Goal: Browse casually

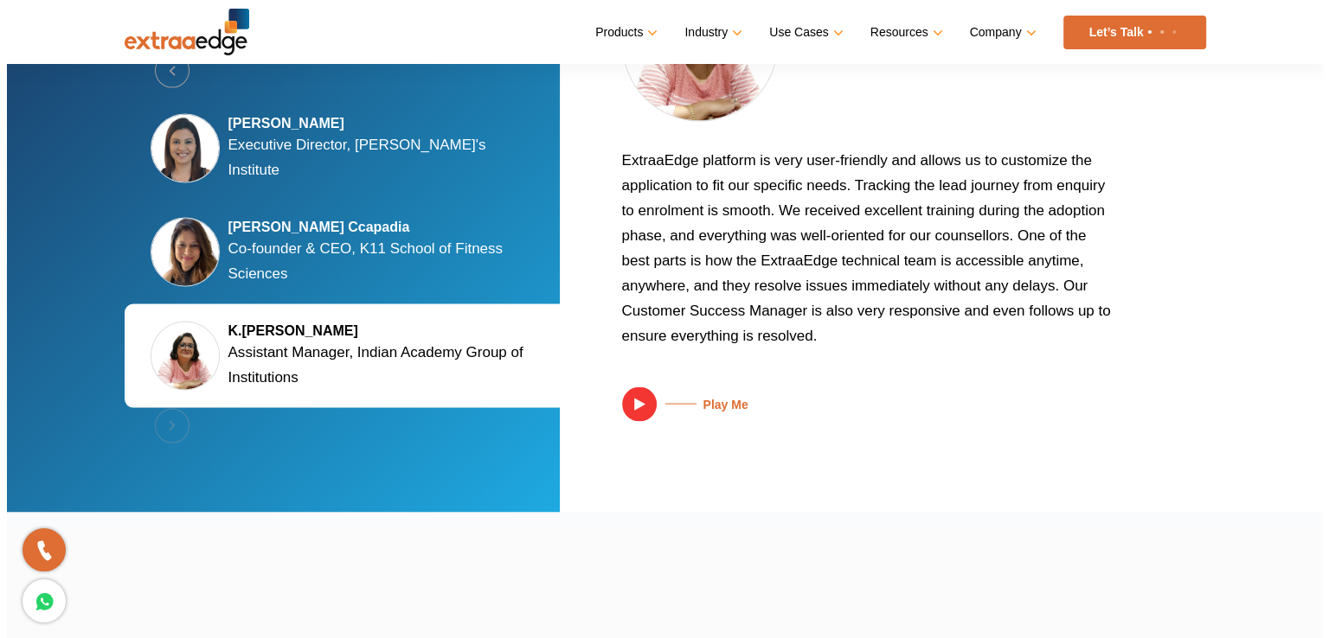
scroll to position [3405, 0]
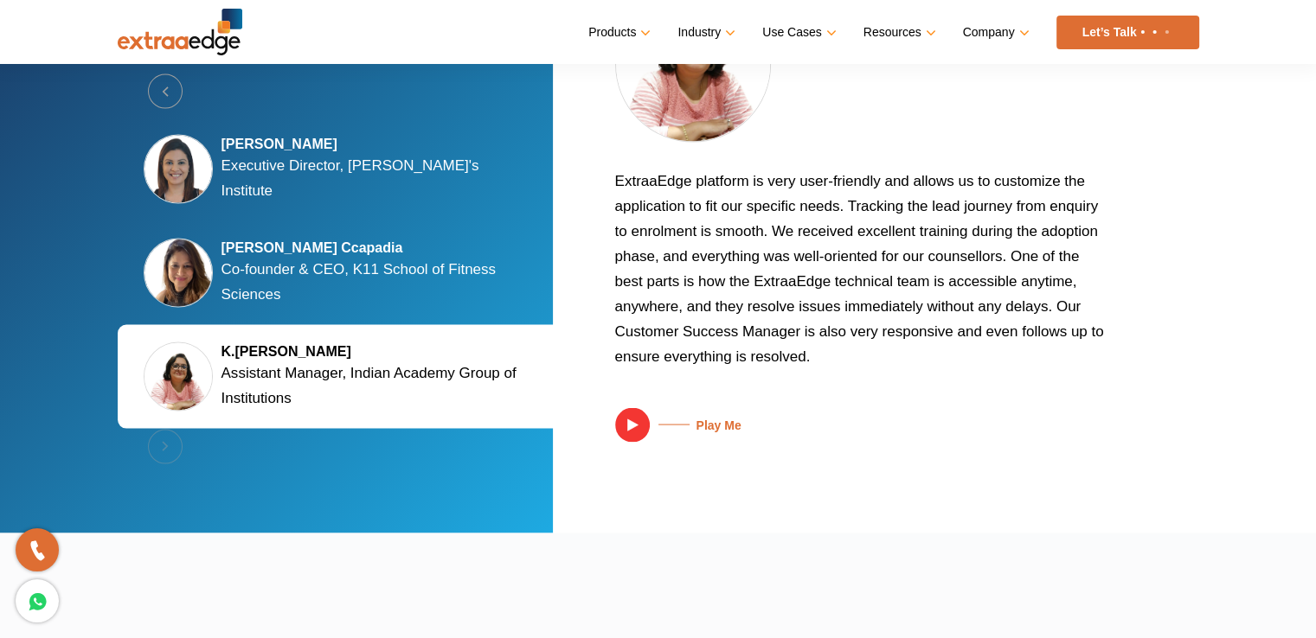
click at [628, 420] on img at bounding box center [632, 425] width 35 height 35
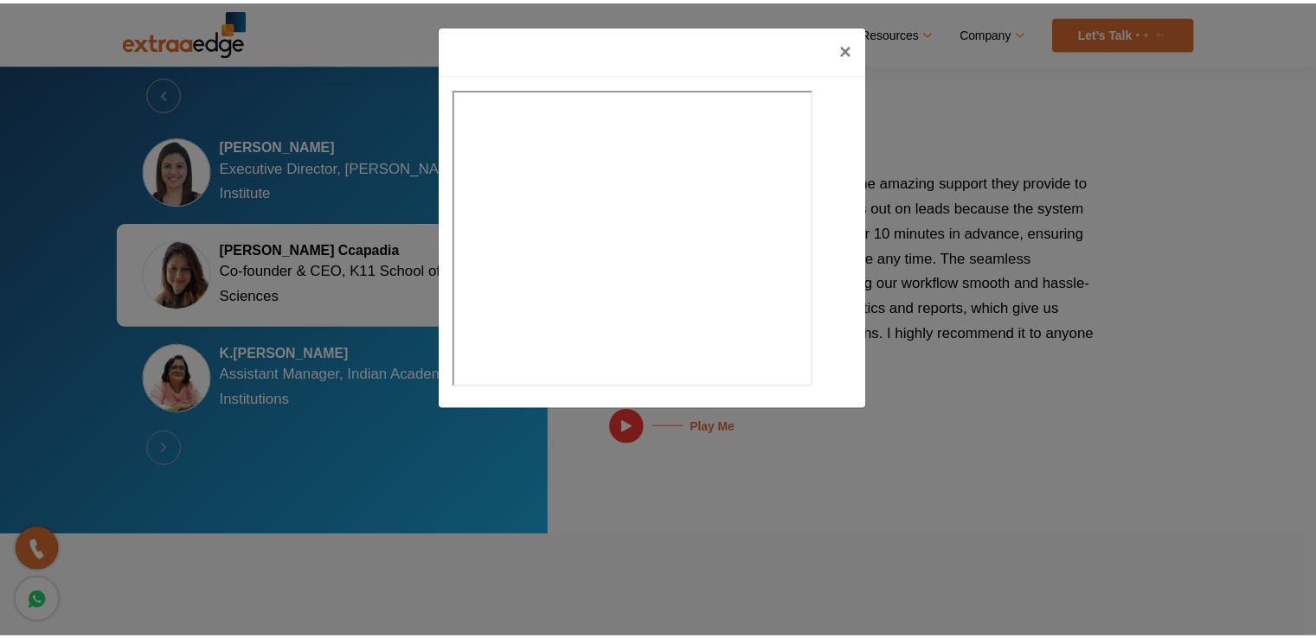
scroll to position [3405, 0]
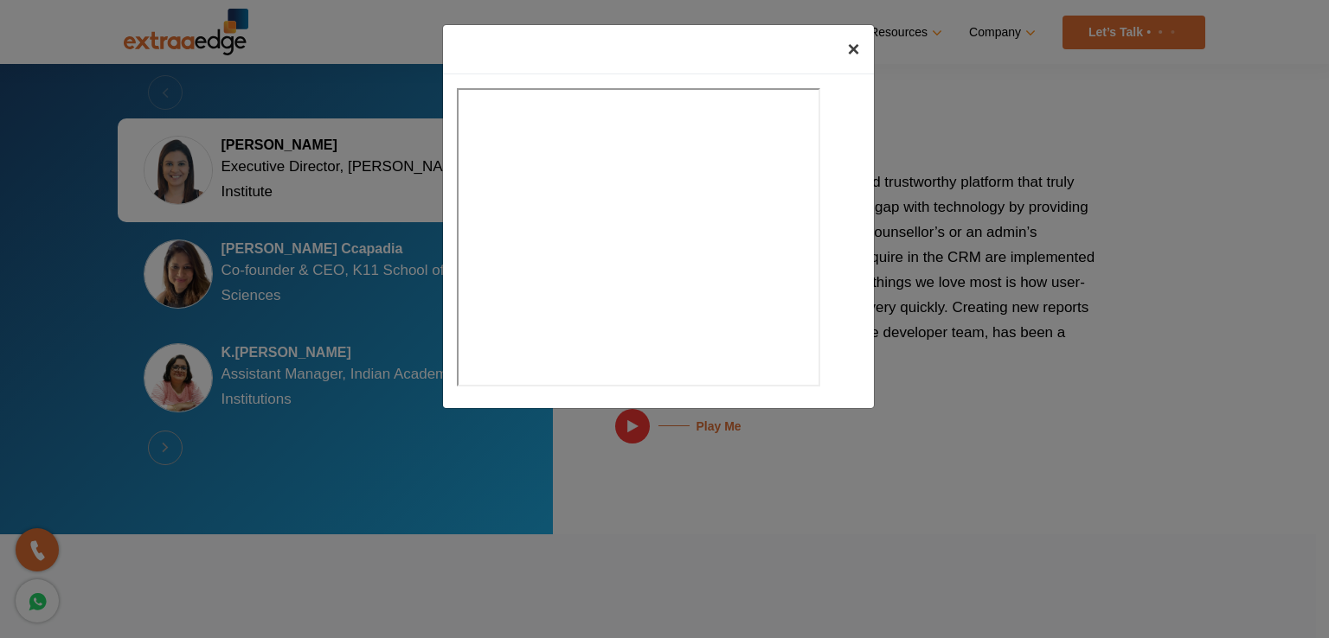
click at [852, 44] on span "×" at bounding box center [853, 48] width 12 height 23
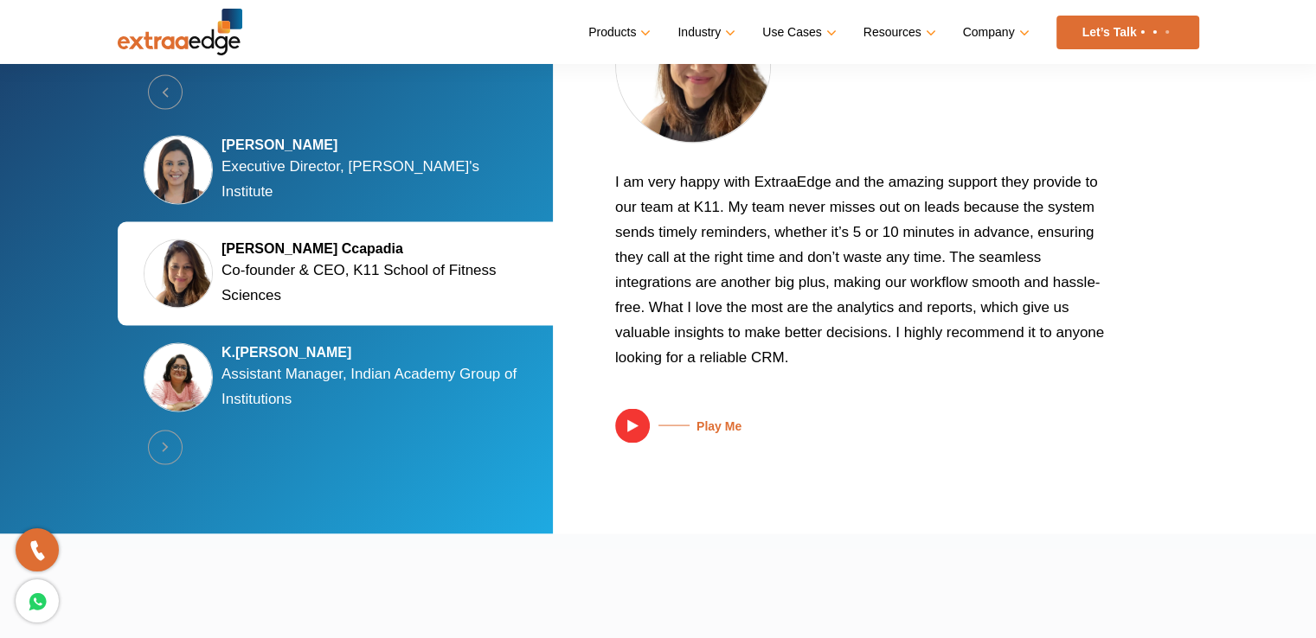
click at [628, 411] on img at bounding box center [632, 426] width 35 height 35
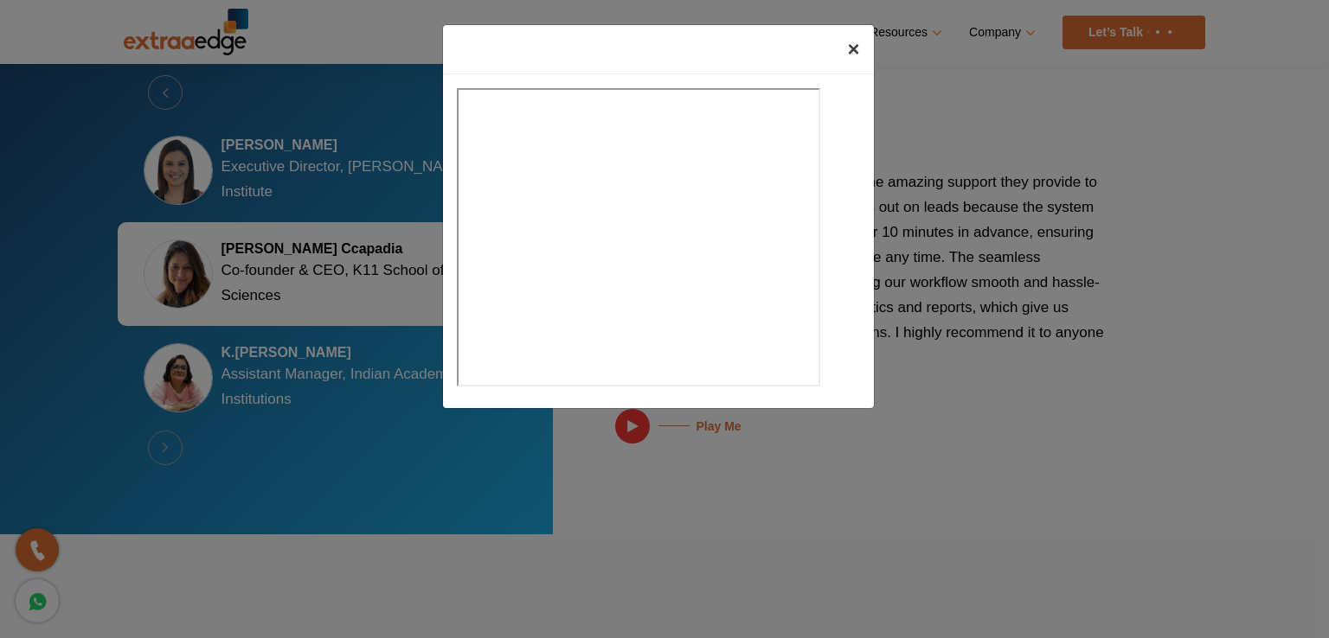
click at [853, 49] on span "×" at bounding box center [853, 48] width 12 height 23
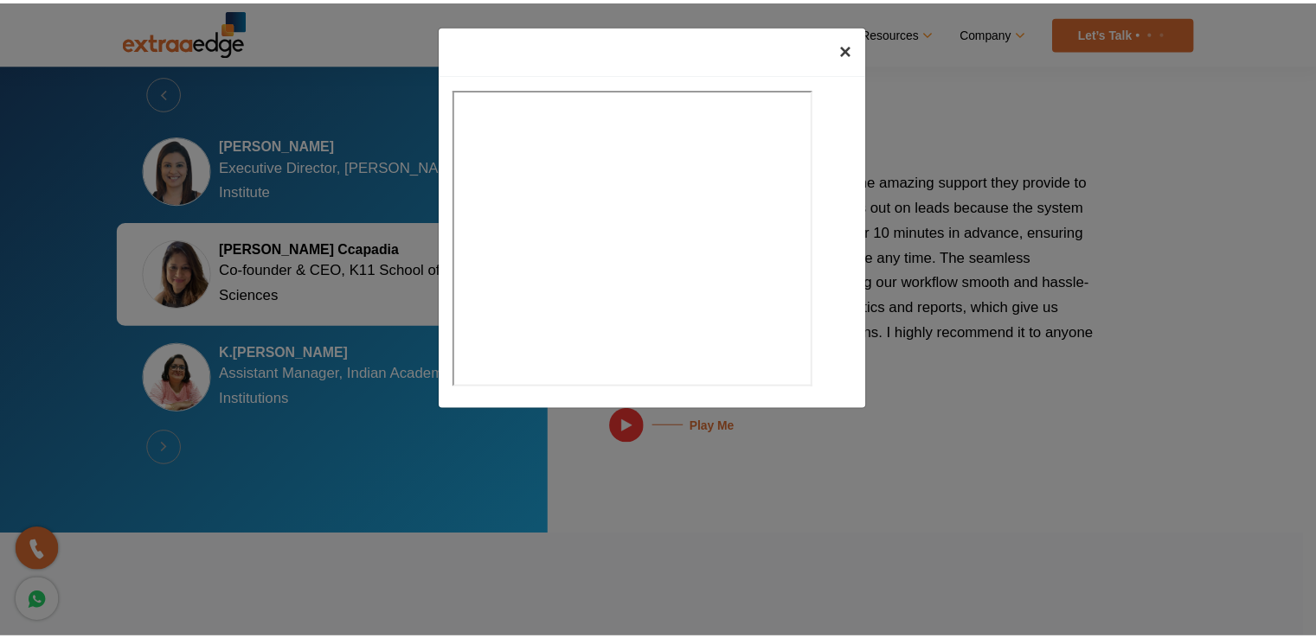
scroll to position [3355, 0]
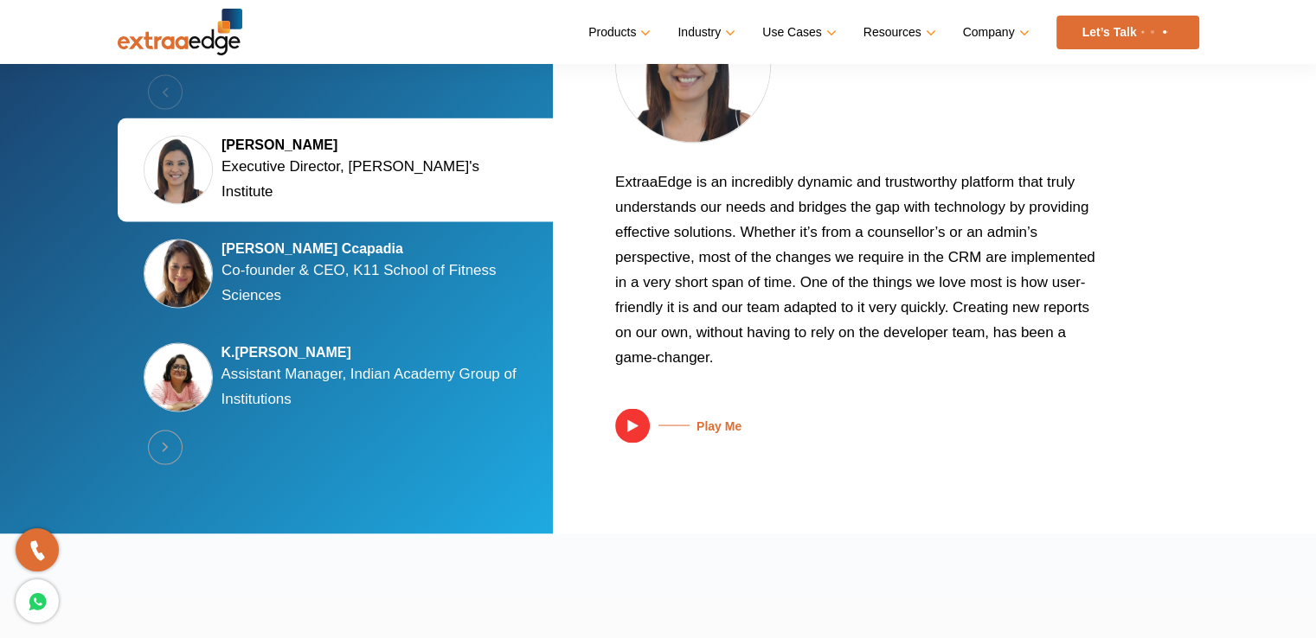
click at [773, 256] on p "ExtraaEdge is an incredibly dynamic and trustworthy platform that truly underst…" at bounding box center [861, 277] width 493 height 214
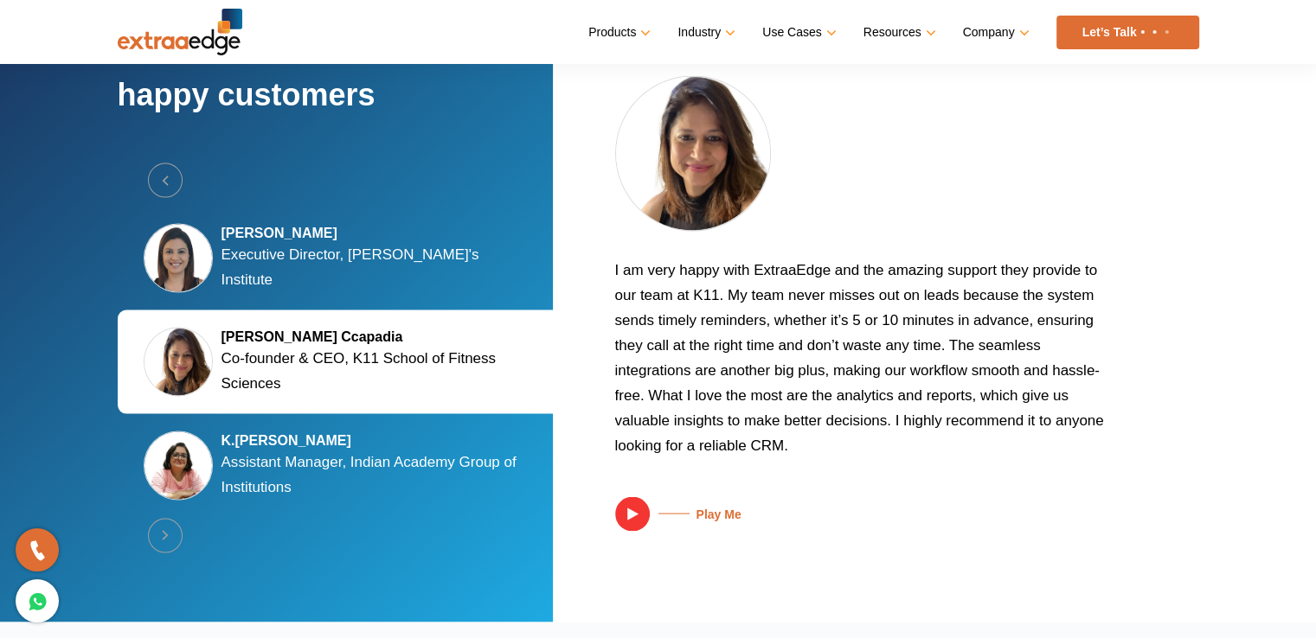
scroll to position [3269, 0]
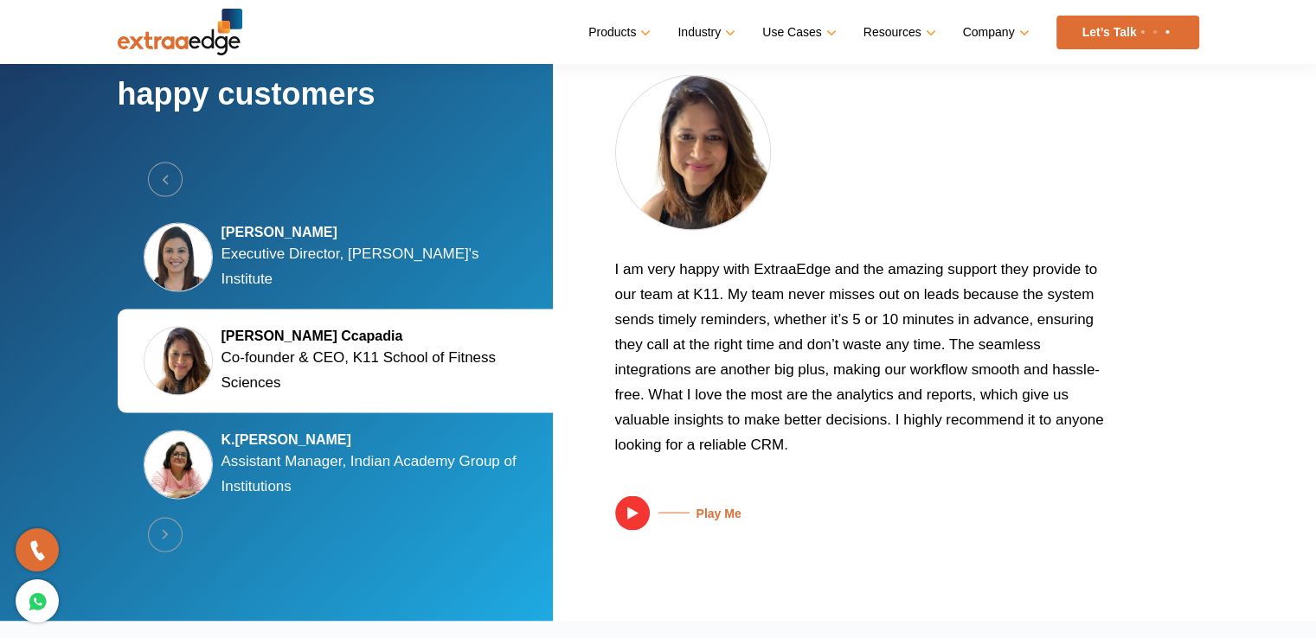
click at [478, 260] on div "[PERSON_NAME] Executive Director, [PERSON_NAME]'s Institute" at bounding box center [338, 257] width 441 height 104
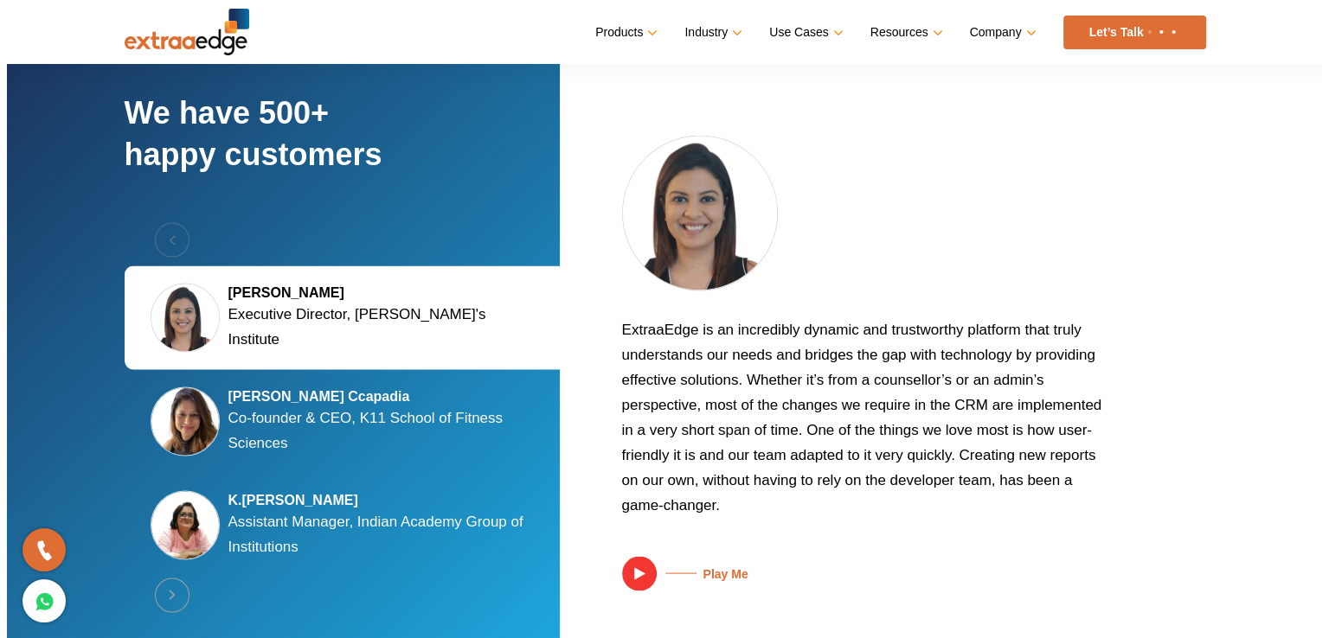
scroll to position [3329, 0]
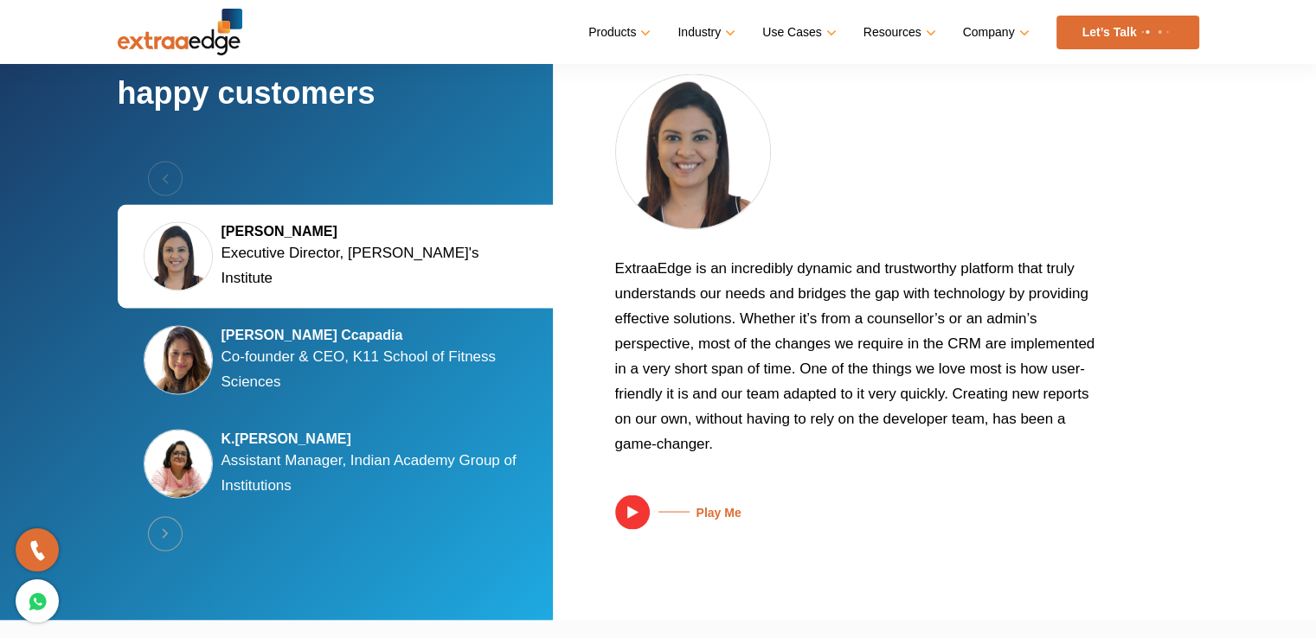
click at [626, 503] on img at bounding box center [632, 513] width 35 height 35
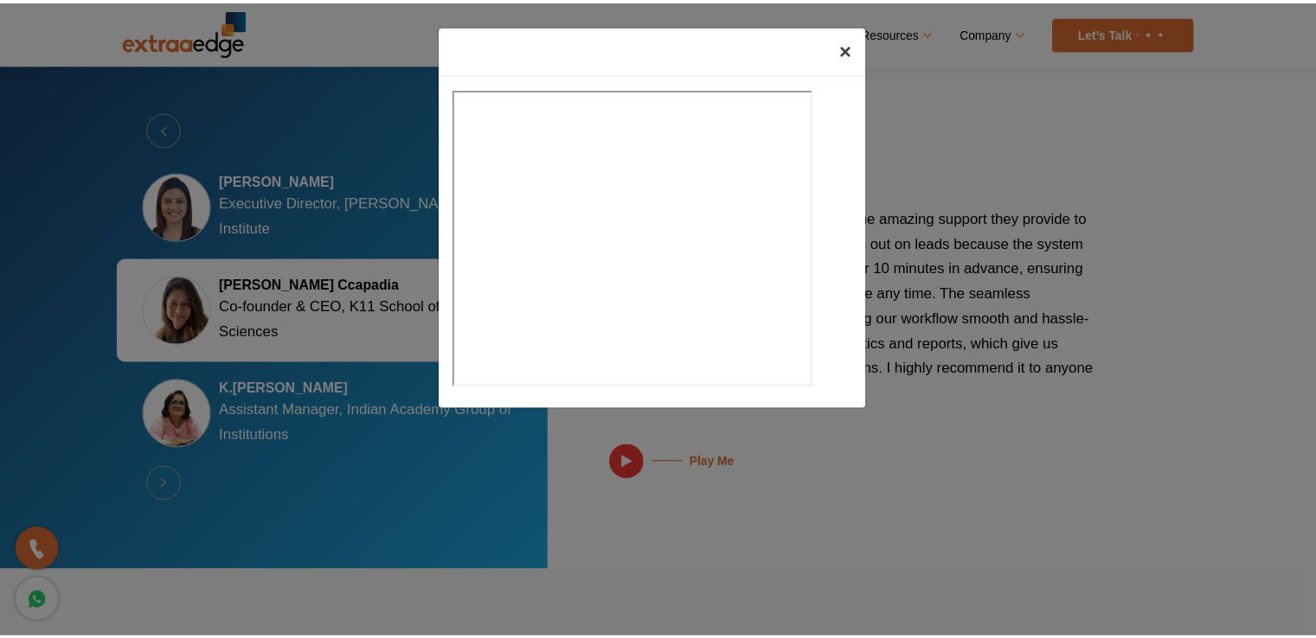
scroll to position [3269, 0]
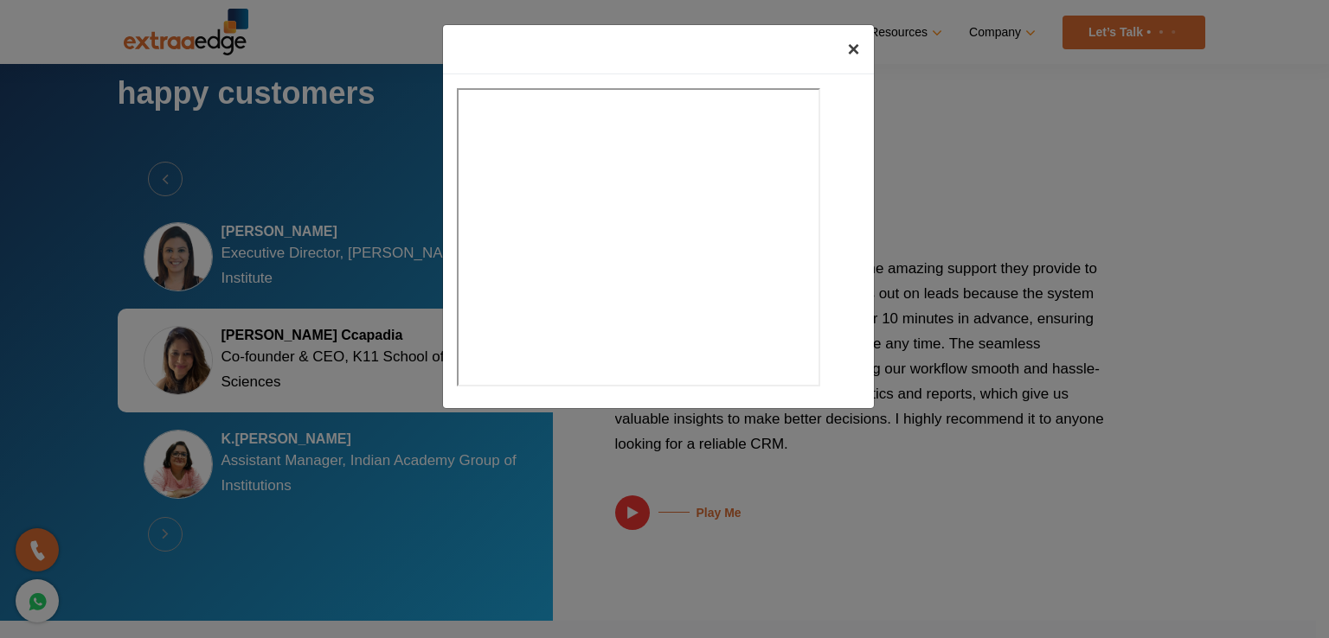
click at [851, 52] on span "×" at bounding box center [853, 48] width 12 height 23
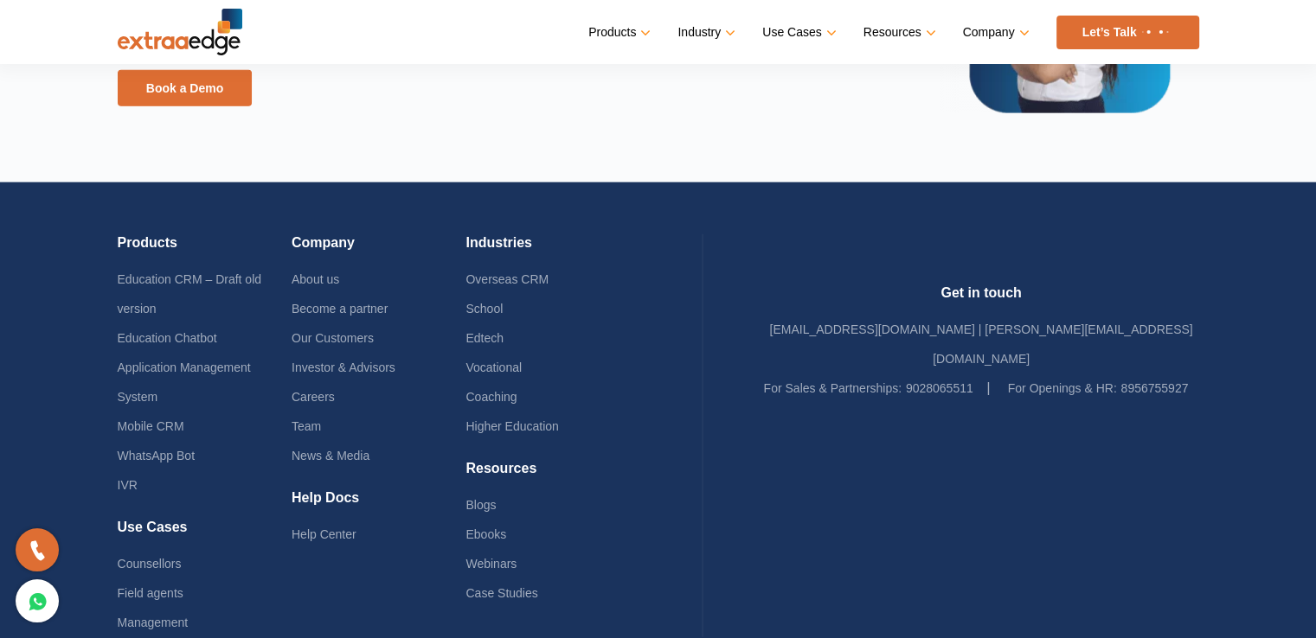
scroll to position [4225, 0]
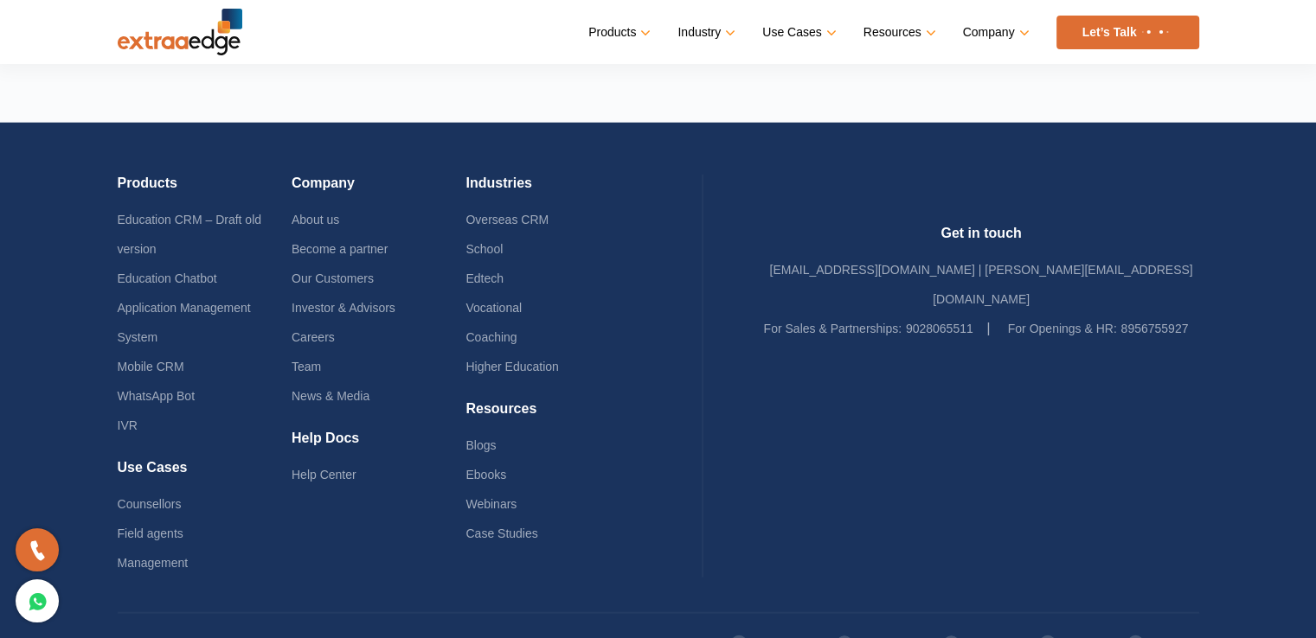
click at [1159, 630] on link "Linkedin" at bounding box center [1162, 644] width 73 height 29
